Goal: Communication & Community: Connect with others

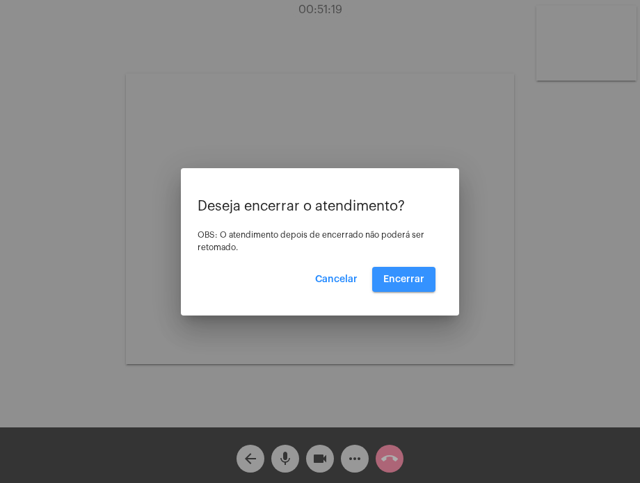
click at [398, 281] on span "Encerrar" at bounding box center [403, 280] width 41 height 10
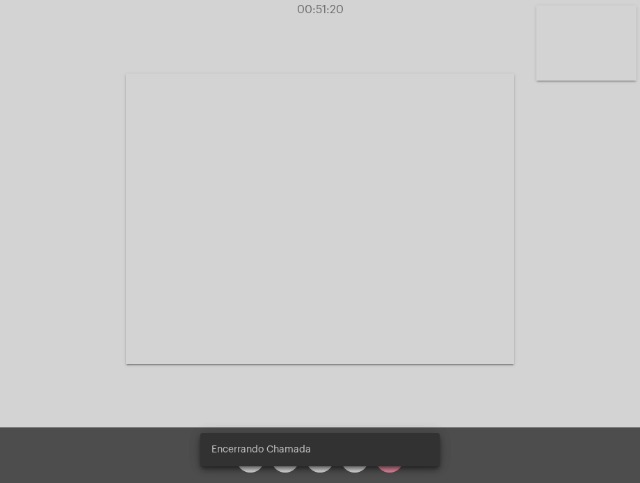
click at [398, 281] on video at bounding box center [320, 219] width 388 height 291
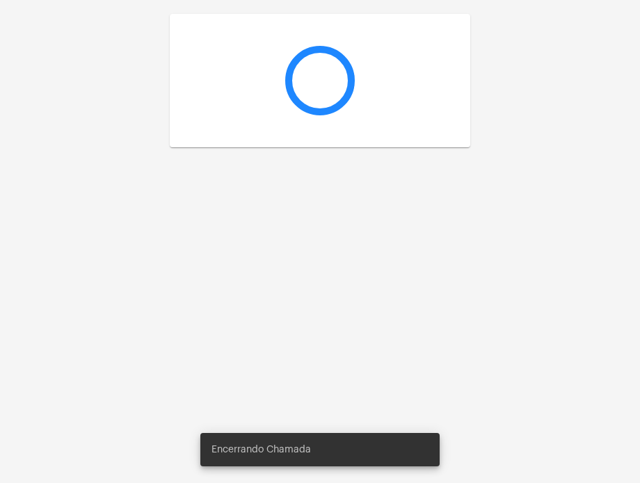
click at [398, 281] on div at bounding box center [320, 241] width 640 height 483
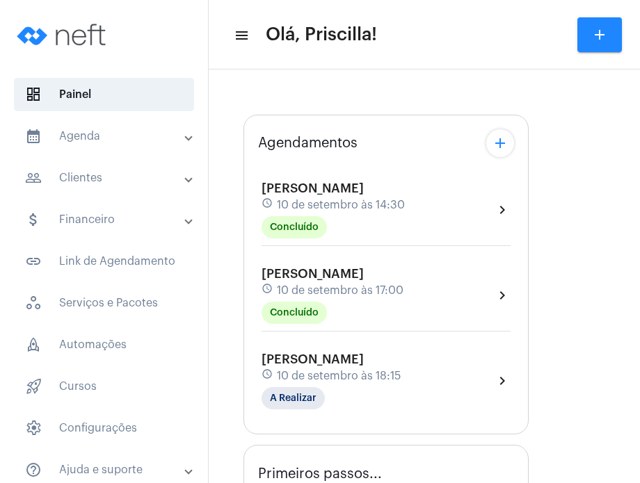
type input "[URL][DOMAIN_NAME][PERSON_NAME][PERSON_NAME]"
